Goal: Task Accomplishment & Management: Use online tool/utility

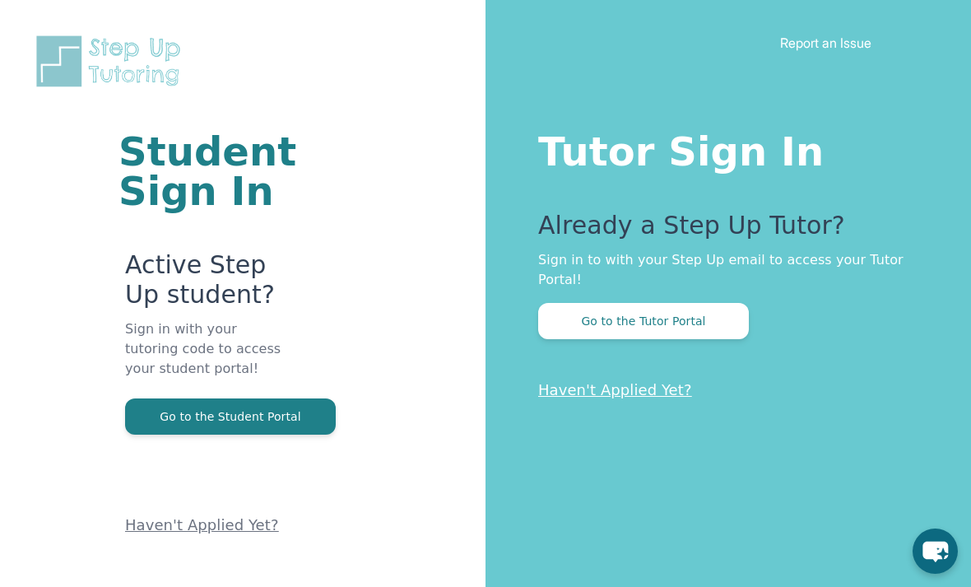
click at [663, 333] on button "Go to the Tutor Portal" at bounding box center [643, 321] width 211 height 36
click at [678, 309] on button "Go to the Tutor Portal" at bounding box center [643, 321] width 211 height 36
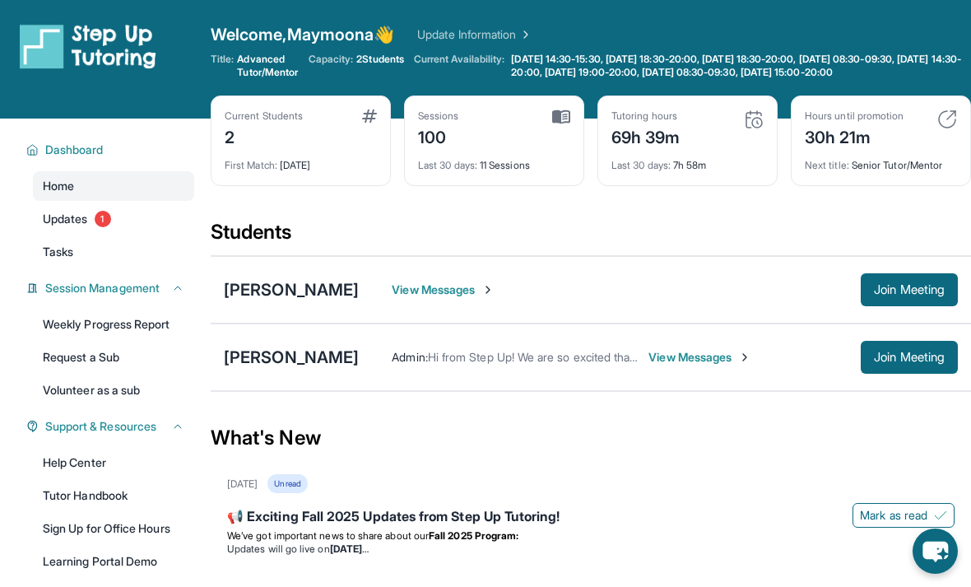
click at [906, 295] on span "Join Meeting" at bounding box center [909, 290] width 71 height 10
click at [903, 295] on span "Join Meeting" at bounding box center [909, 290] width 71 height 10
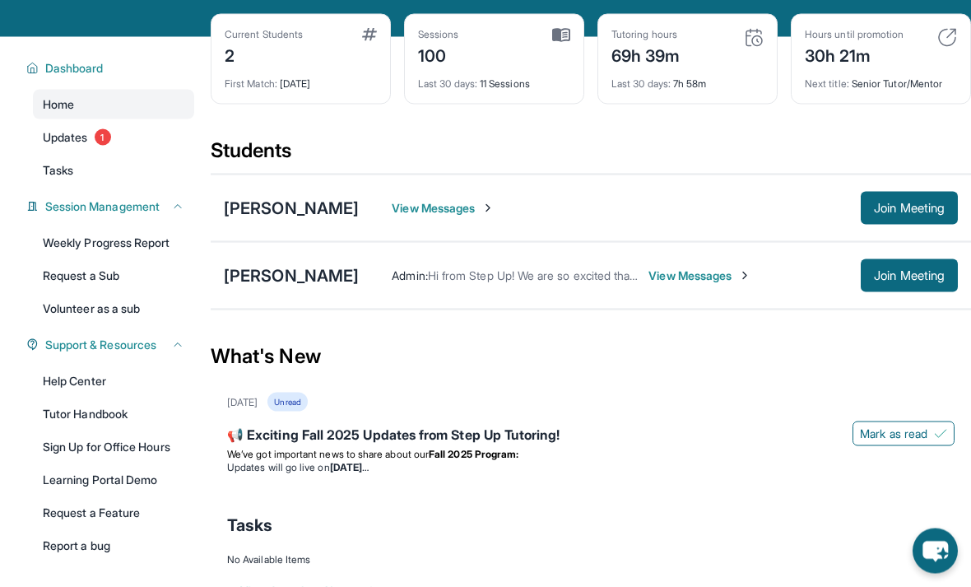
scroll to position [83, 0]
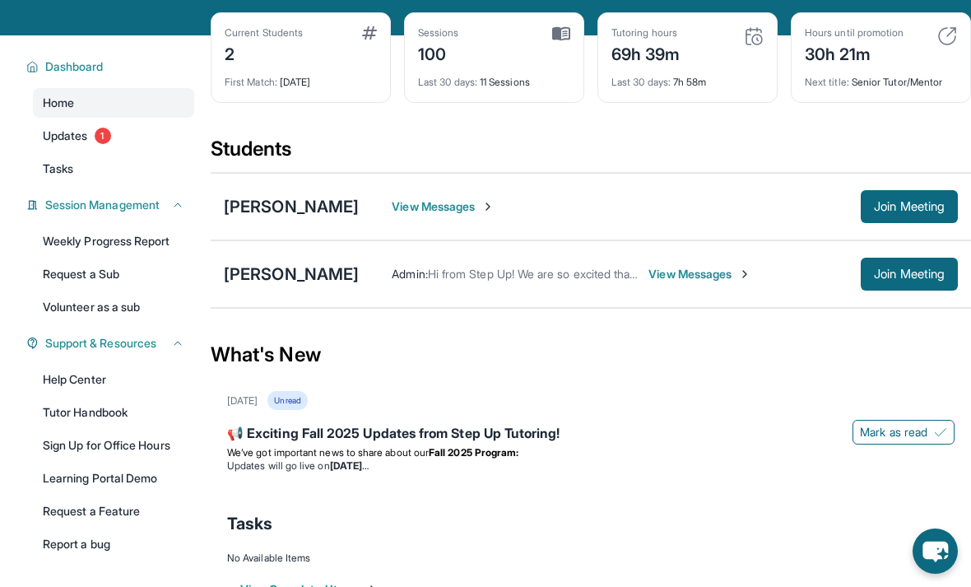
click at [919, 212] on span "Join Meeting" at bounding box center [909, 207] width 71 height 10
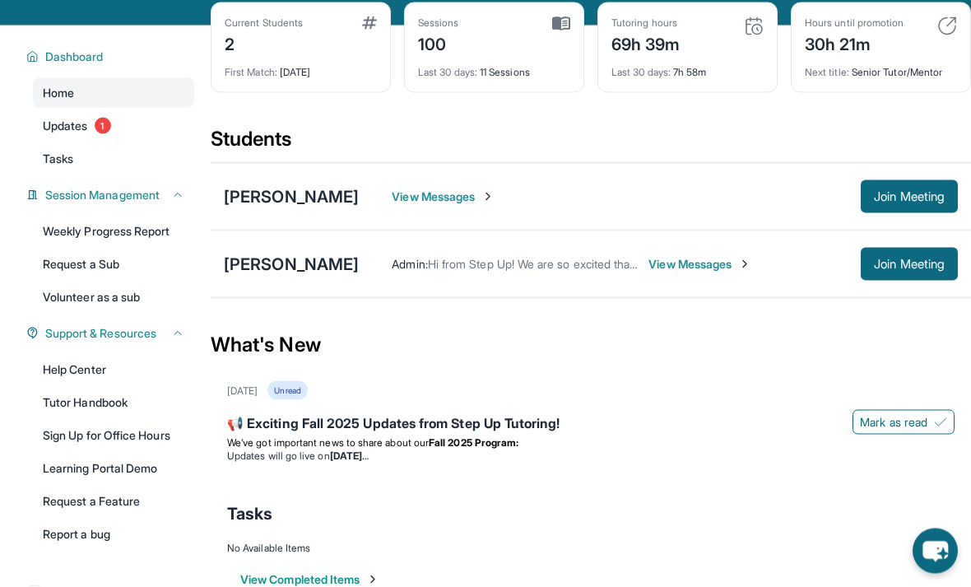
scroll to position [132, 0]
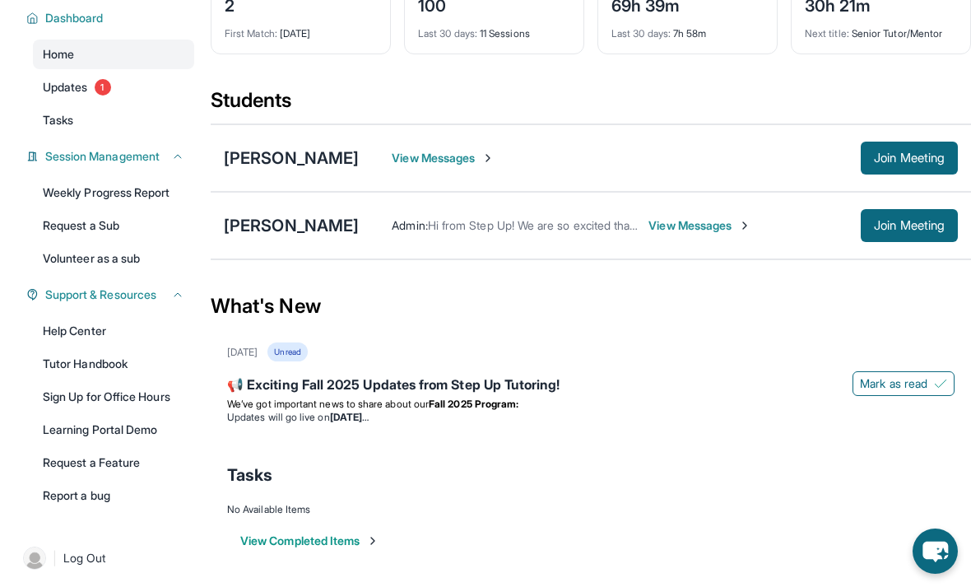
click at [895, 160] on button "Join Meeting" at bounding box center [909, 158] width 97 height 33
click at [901, 175] on button "Join Meeting" at bounding box center [909, 158] width 97 height 33
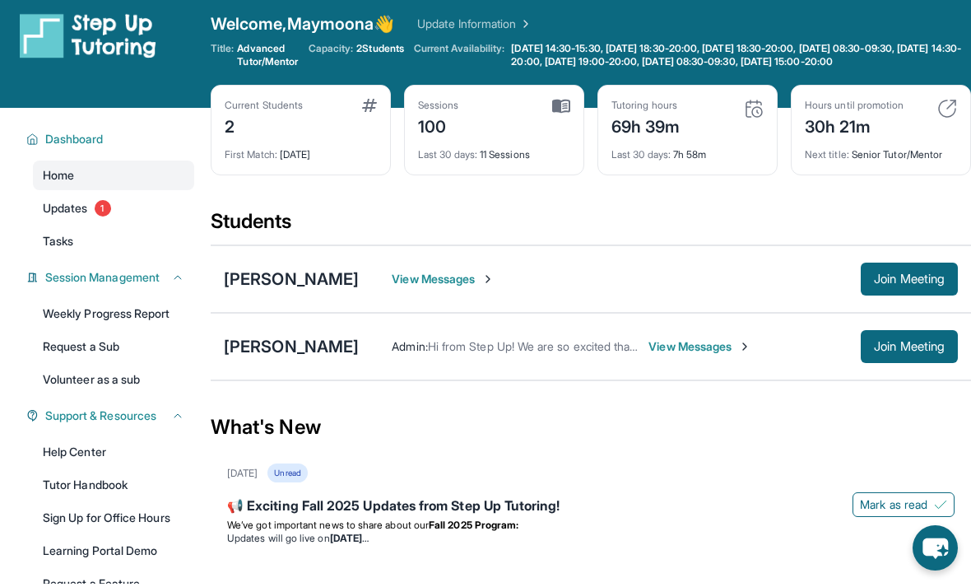
scroll to position [12, 0]
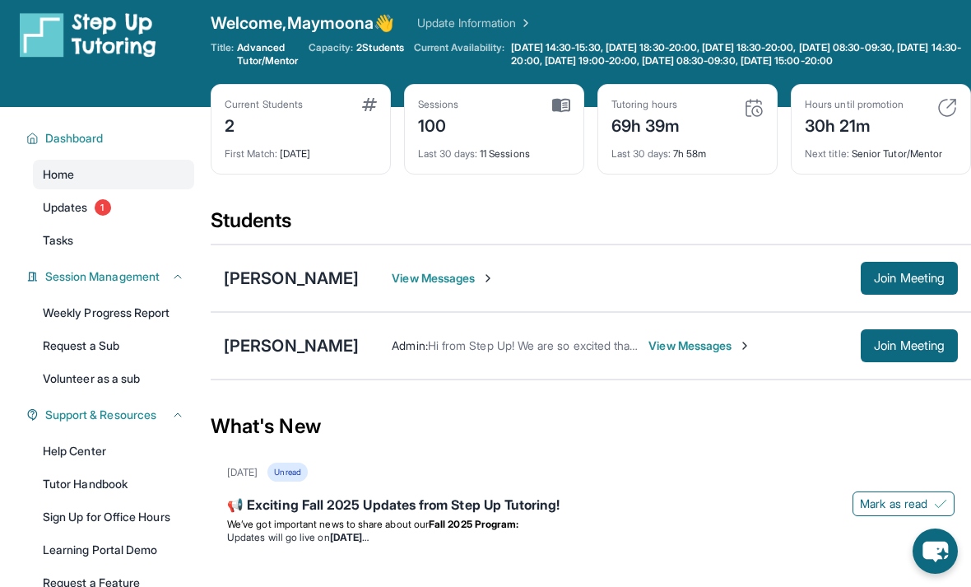
click at [920, 283] on span "Join Meeting" at bounding box center [909, 278] width 71 height 10
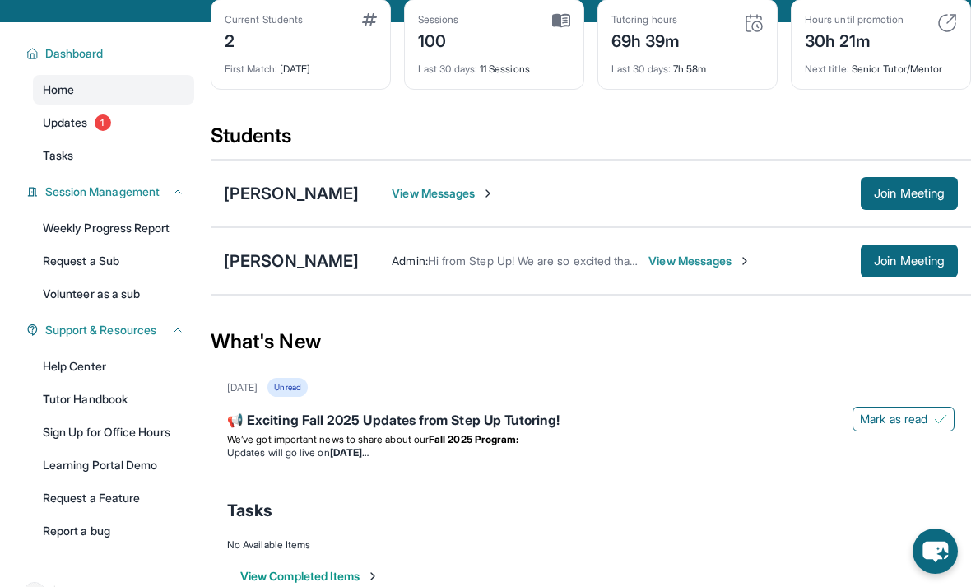
scroll to position [132, 0]
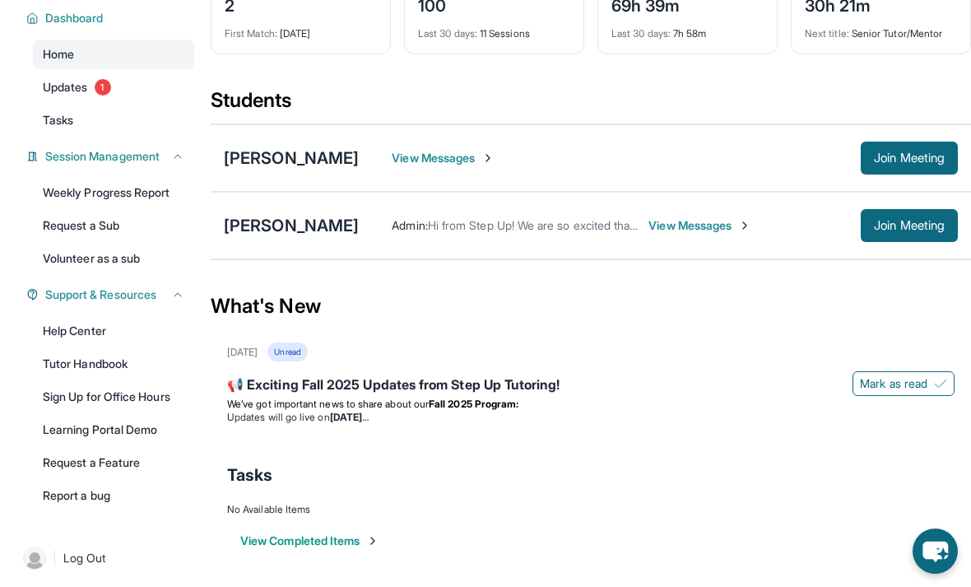
click at [920, 163] on span "Join Meeting" at bounding box center [909, 158] width 71 height 10
click at [914, 230] on span "Join Meeting" at bounding box center [909, 226] width 71 height 10
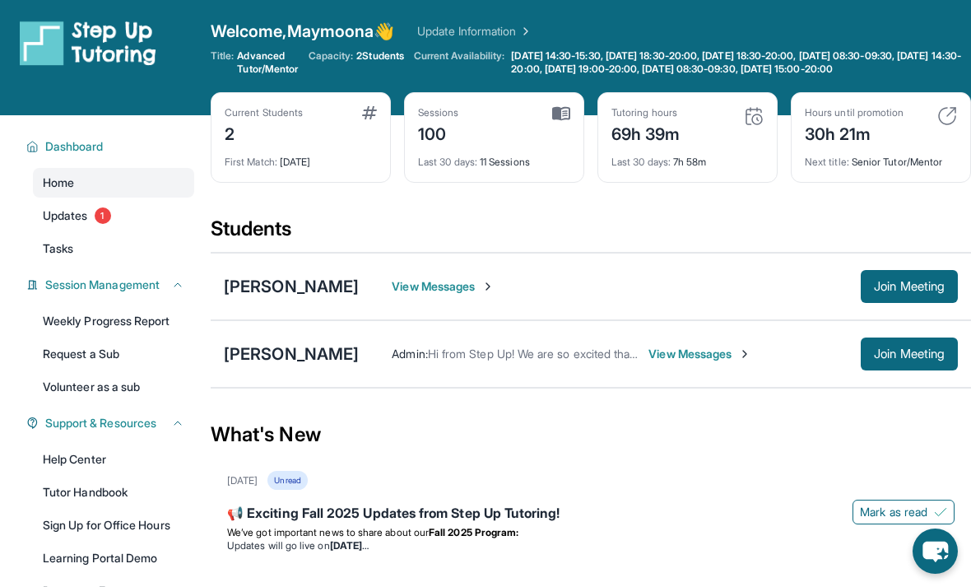
scroll to position [0, 0]
